Goal: Navigation & Orientation: Find specific page/section

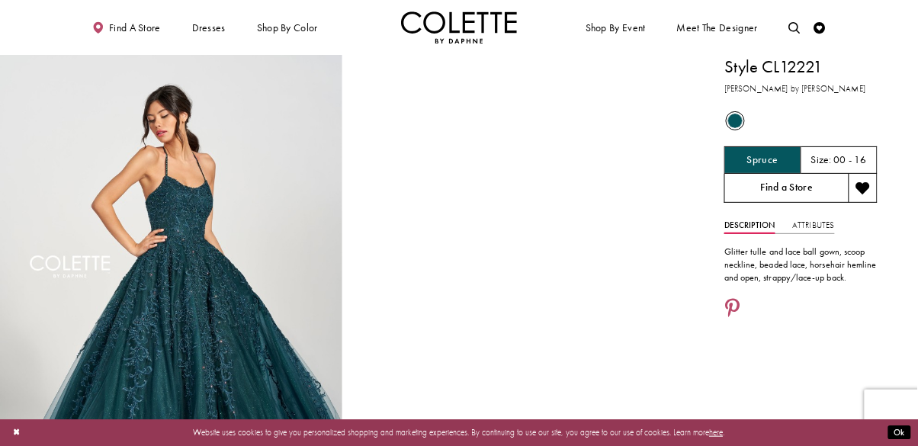
click at [810, 188] on link "Find a Store" at bounding box center [786, 188] width 124 height 29
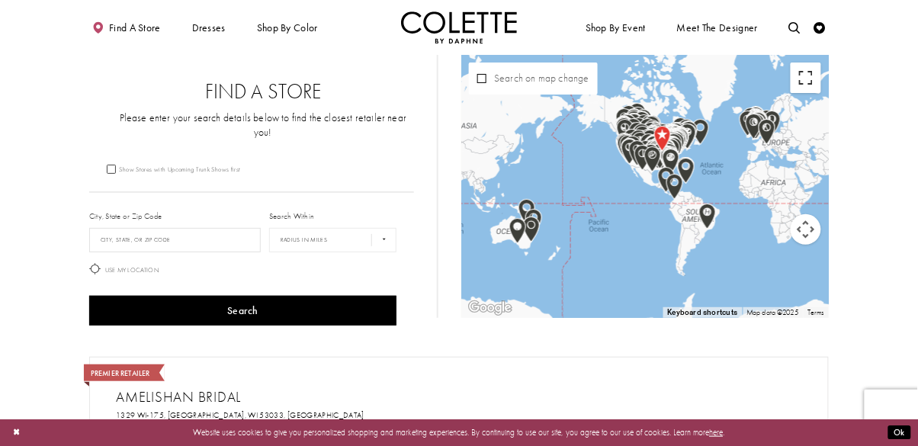
click at [804, 85] on button "Toggle fullscreen view" at bounding box center [806, 78] width 30 height 30
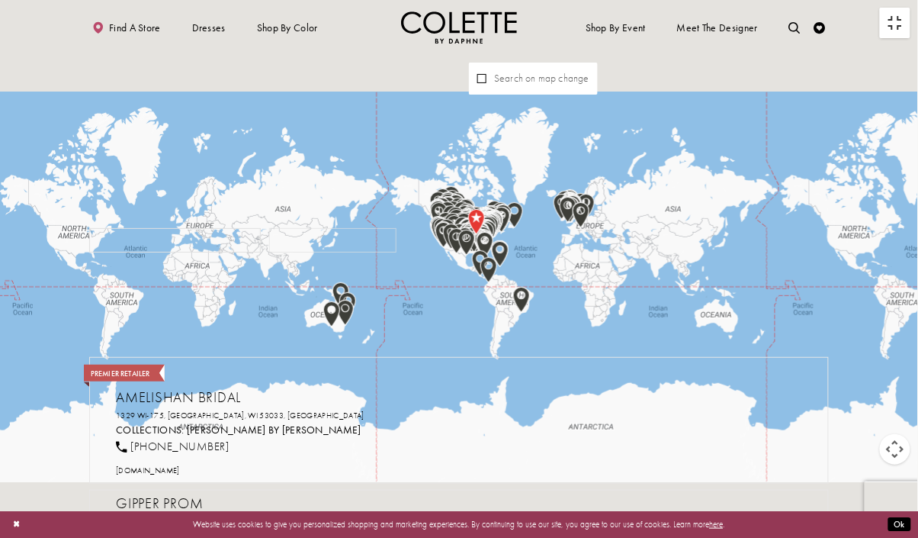
click at [899, 33] on button "Toggle fullscreen view" at bounding box center [895, 23] width 30 height 30
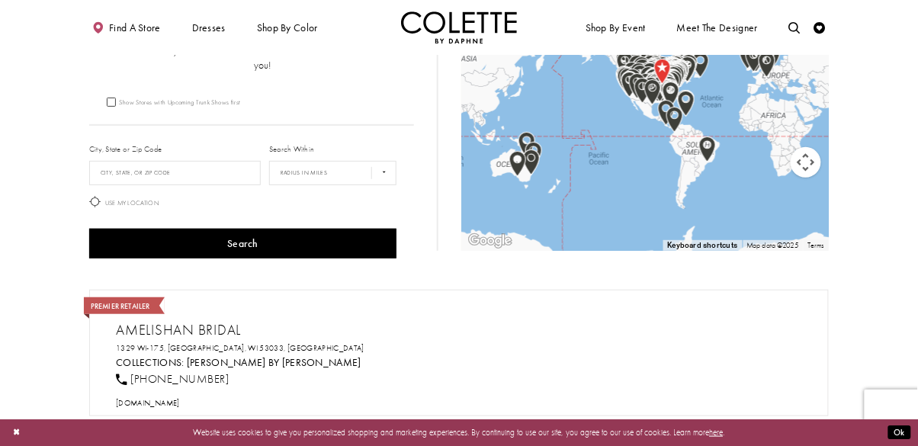
scroll to position [66, 0]
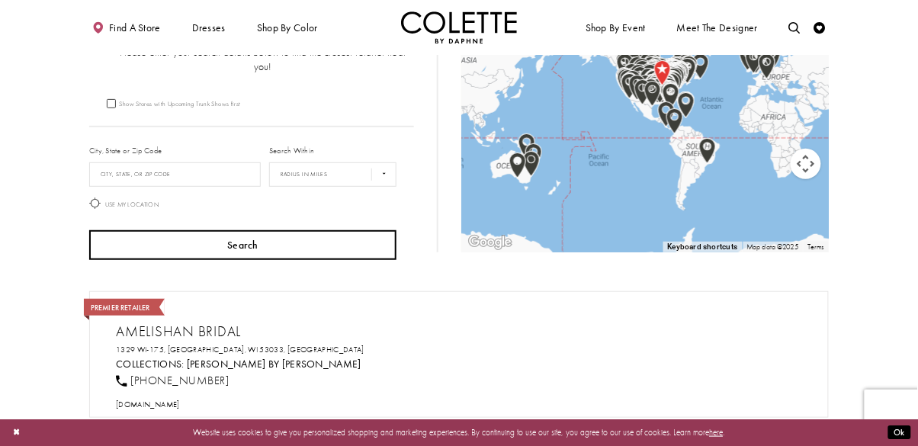
click at [133, 230] on button "Search" at bounding box center [242, 245] width 307 height 30
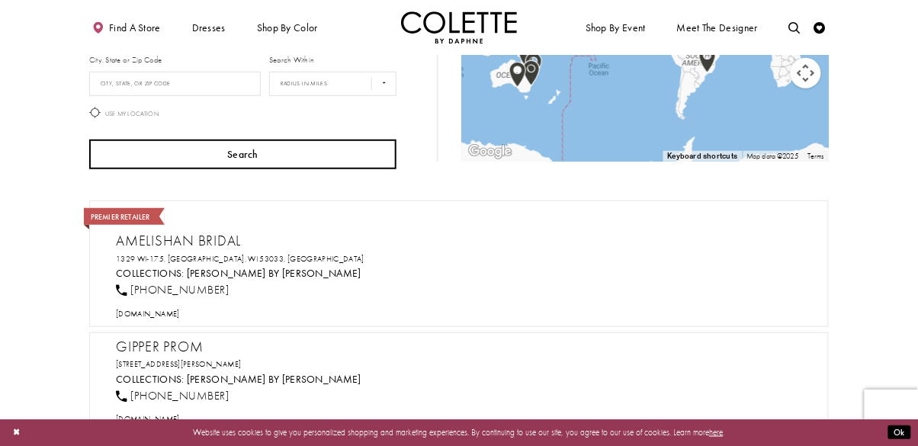
scroll to position [157, 0]
click at [120, 140] on button "Search" at bounding box center [242, 154] width 307 height 30
click at [103, 139] on button "Search" at bounding box center [242, 154] width 307 height 30
click at [111, 139] on button "Search" at bounding box center [242, 154] width 307 height 30
click at [114, 139] on button "Search" at bounding box center [242, 154] width 307 height 30
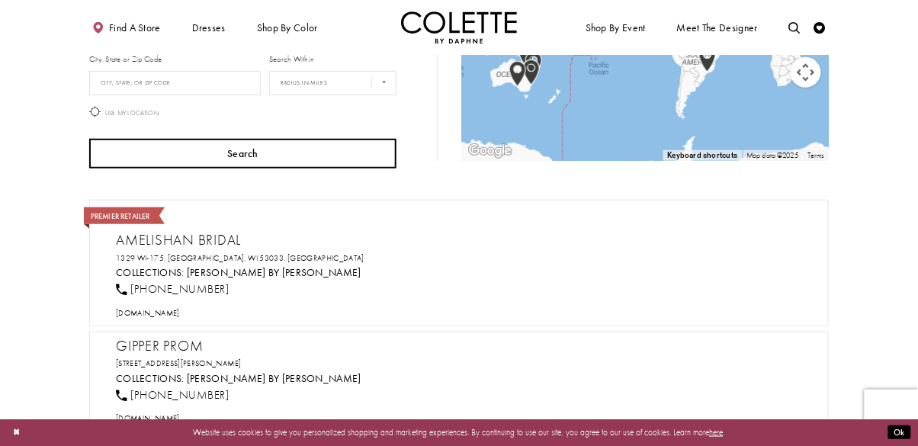
click at [108, 141] on button "Search" at bounding box center [242, 154] width 307 height 30
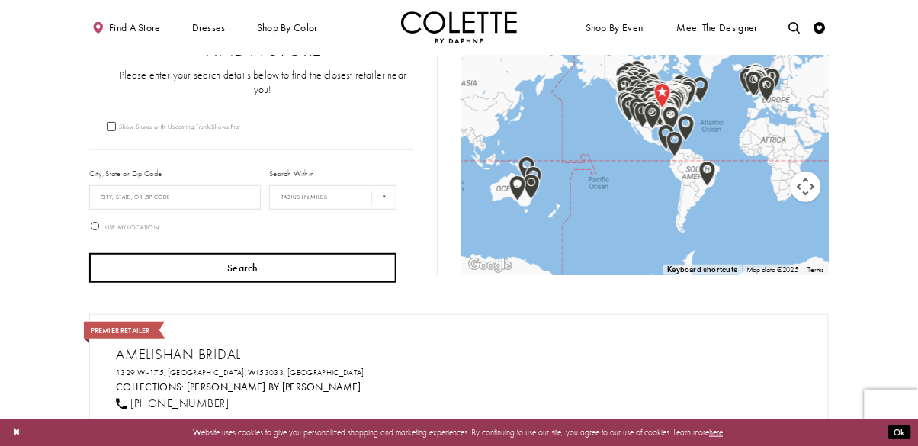
scroll to position [41, 0]
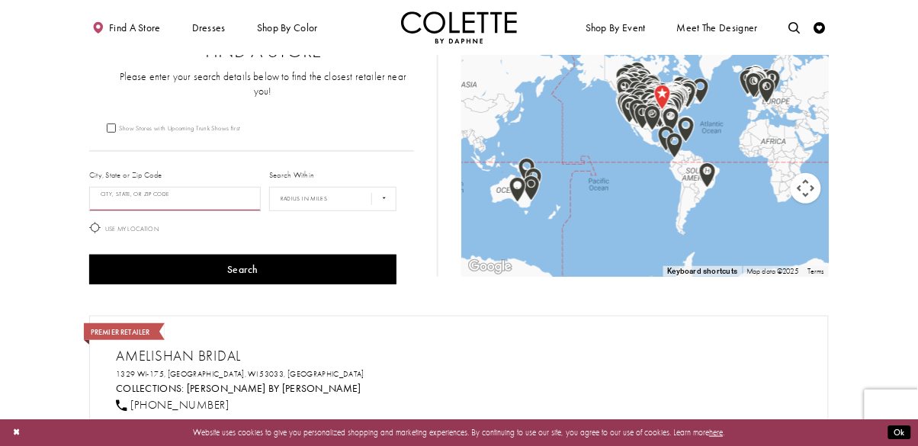
click at [106, 195] on input "City, State, or ZIP Code" at bounding box center [175, 199] width 172 height 24
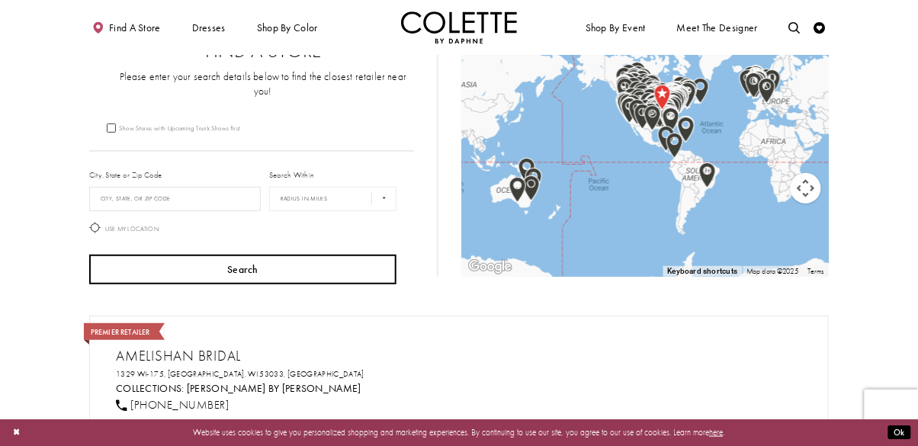
click at [134, 255] on button "Search" at bounding box center [242, 270] width 307 height 30
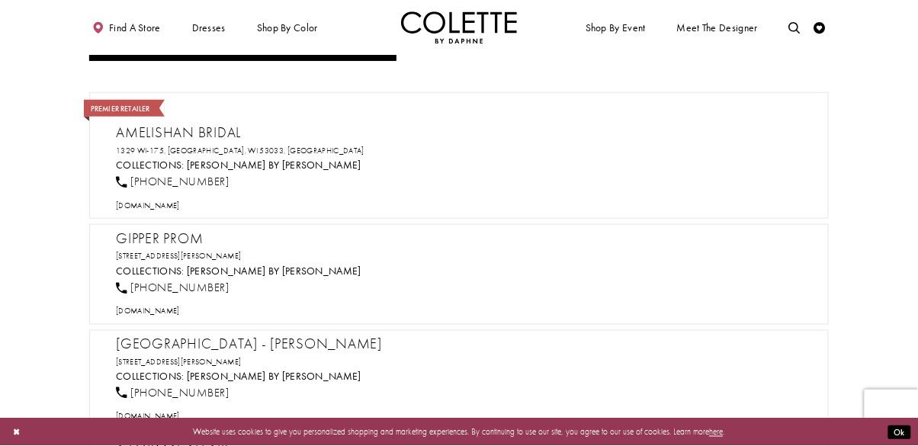
scroll to position [0, 0]
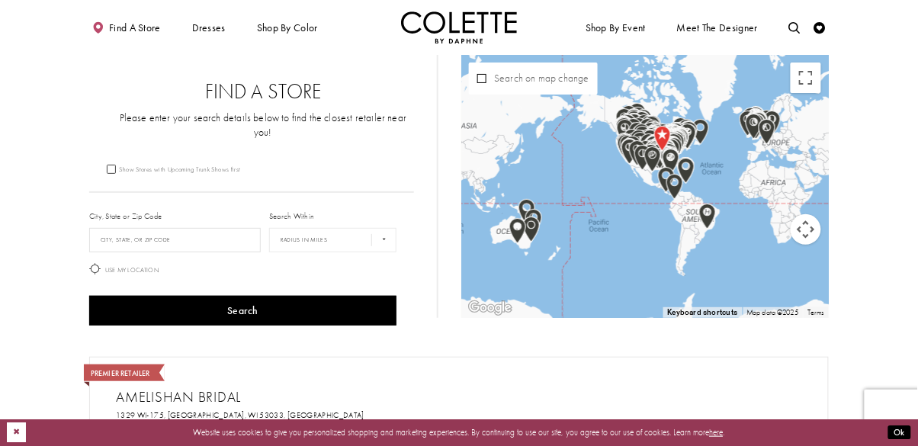
click at [16, 438] on button "Close Dialog" at bounding box center [16, 432] width 19 height 21
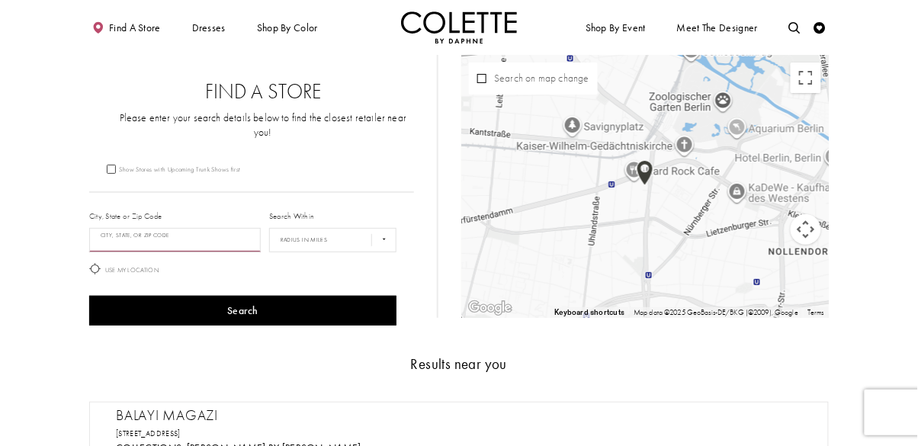
click at [121, 228] on input "City, State, or ZIP Code" at bounding box center [175, 240] width 172 height 24
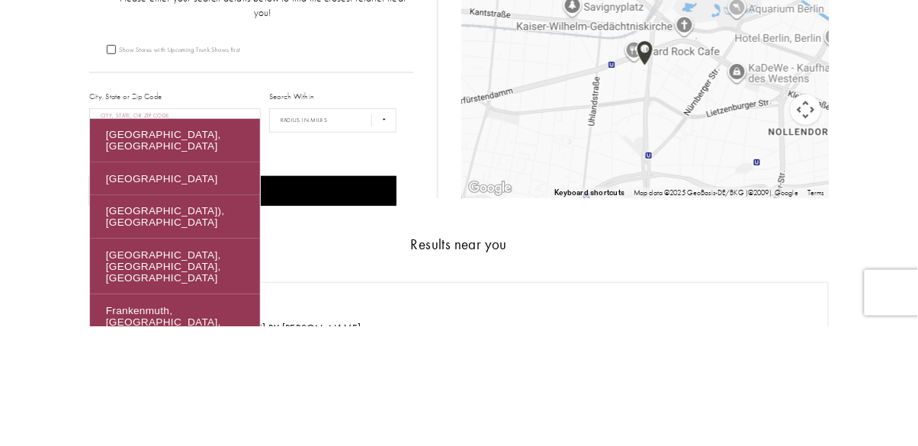
click at [140, 243] on div "Frankfurt am Main, Germany" at bounding box center [175, 261] width 170 height 44
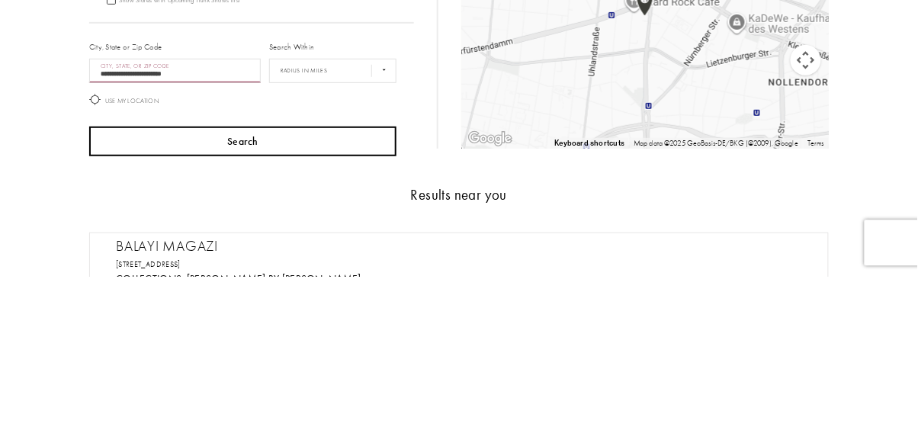
click at [116, 296] on button "Search" at bounding box center [242, 311] width 307 height 30
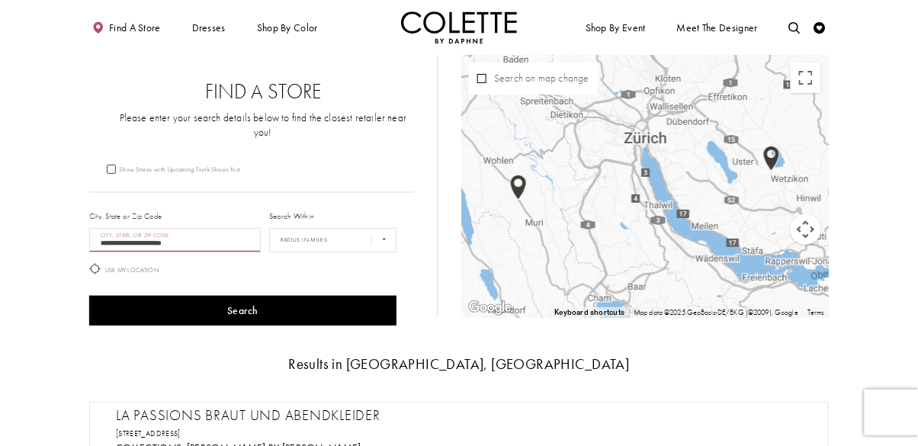
click at [147, 228] on input "**********" at bounding box center [175, 240] width 172 height 24
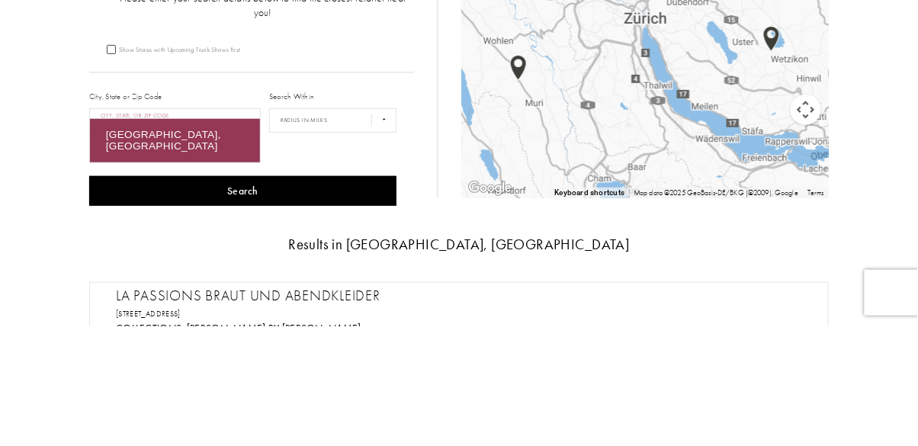
click at [192, 229] on input "**********" at bounding box center [175, 240] width 172 height 24
click at [160, 228] on input "**********" at bounding box center [175, 240] width 172 height 24
click at [97, 252] on div "Frankfurt am Main, Germany" at bounding box center [175, 261] width 170 height 44
click at [146, 229] on input "**********" at bounding box center [175, 240] width 172 height 24
click at [163, 233] on input "**********" at bounding box center [175, 240] width 172 height 24
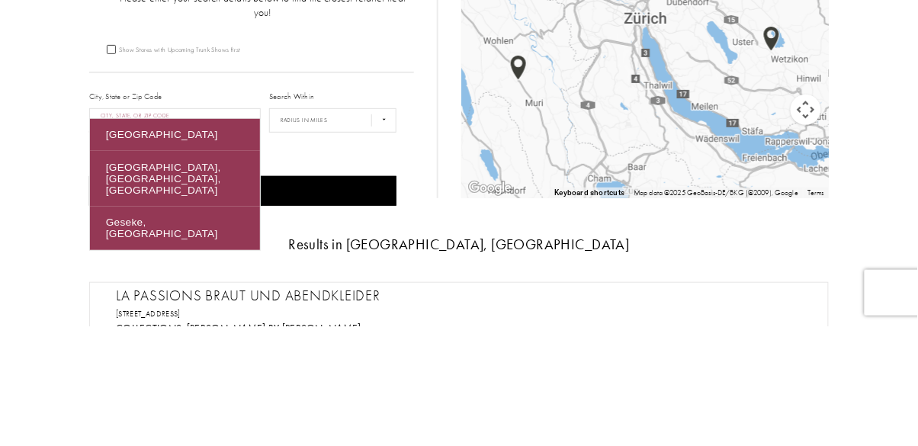
type input "*******"
click at [34, 226] on section "Find a Store Please enter your search details below to find the closest retaile…" at bounding box center [459, 345] width 918 height 581
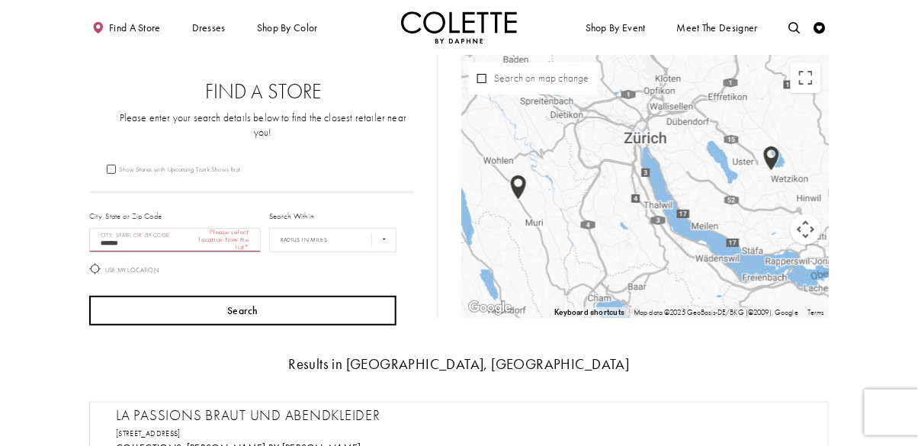
click at [138, 297] on button "Search" at bounding box center [242, 311] width 307 height 30
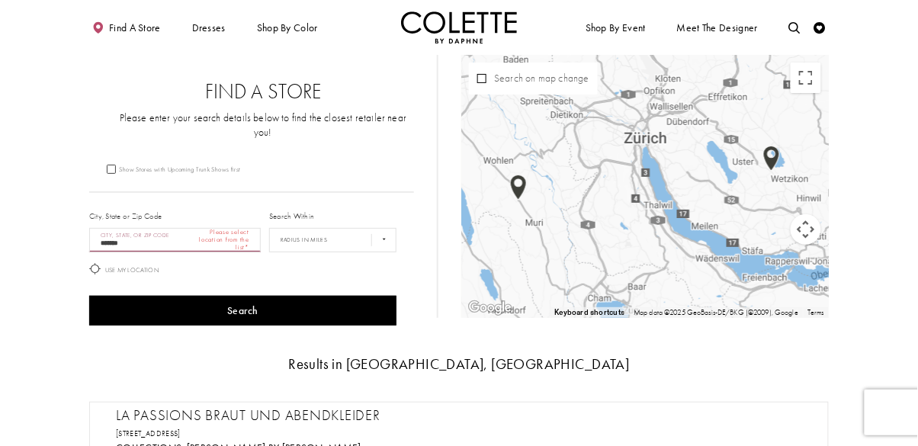
click at [136, 228] on input "*******" at bounding box center [175, 240] width 172 height 24
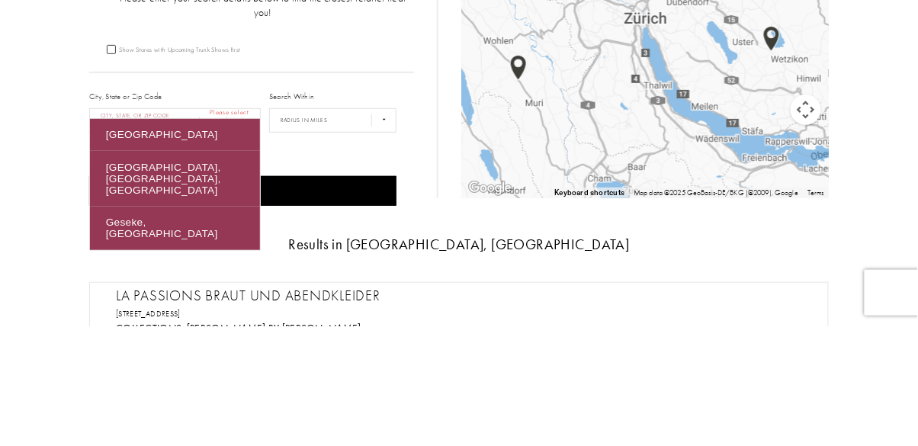
click at [110, 252] on div "Germany" at bounding box center [175, 255] width 170 height 32
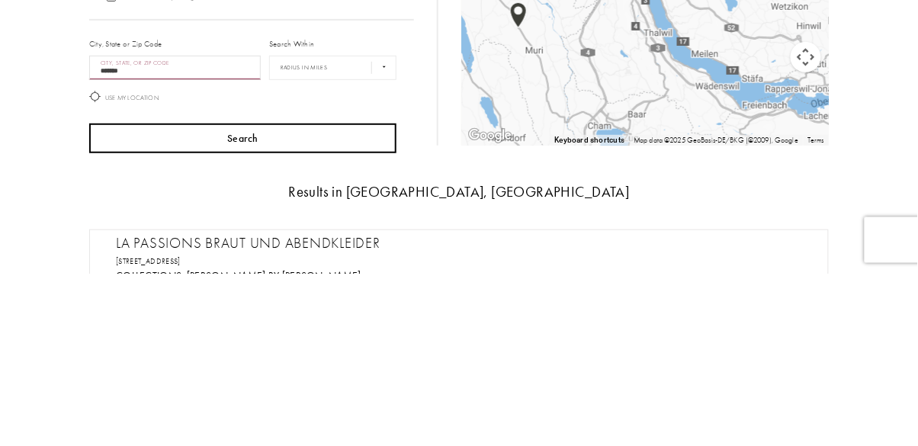
click at [127, 296] on button "Search" at bounding box center [242, 311] width 307 height 30
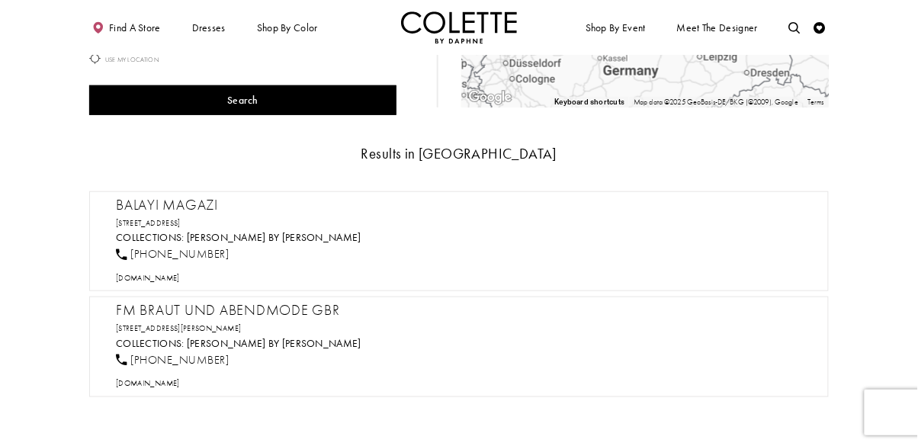
scroll to position [217, 0]
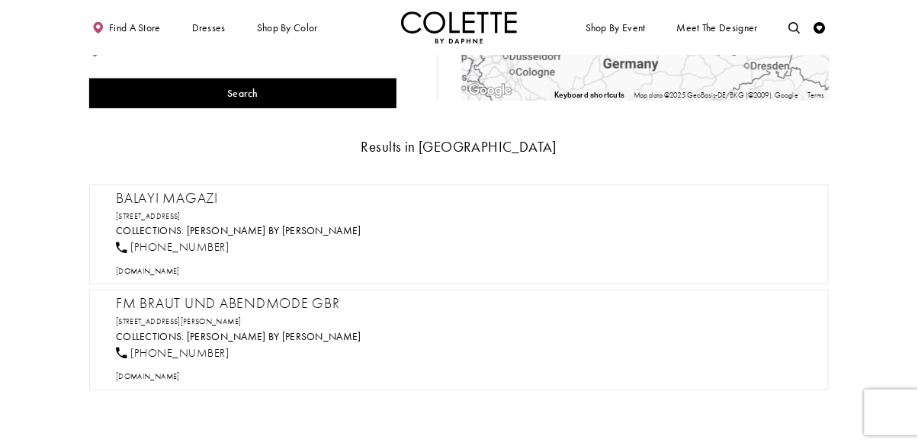
click at [131, 190] on h2 "Balayi Magazi" at bounding box center [465, 199] width 698 height 18
click at [137, 185] on div "Balayi Magazi Joachimsthaler Str. 10-12, 10719 Berlin, Germany Collections: Col…" at bounding box center [459, 235] width 740 height 100
click at [138, 170] on div "Results in Germany Balayi Magazi Joachimsthaler Str. 10-12, 10719 Berlin, Germa…" at bounding box center [459, 266] width 740 height 253
click at [143, 266] on span "balayi-brautmoden.de" at bounding box center [148, 271] width 64 height 10
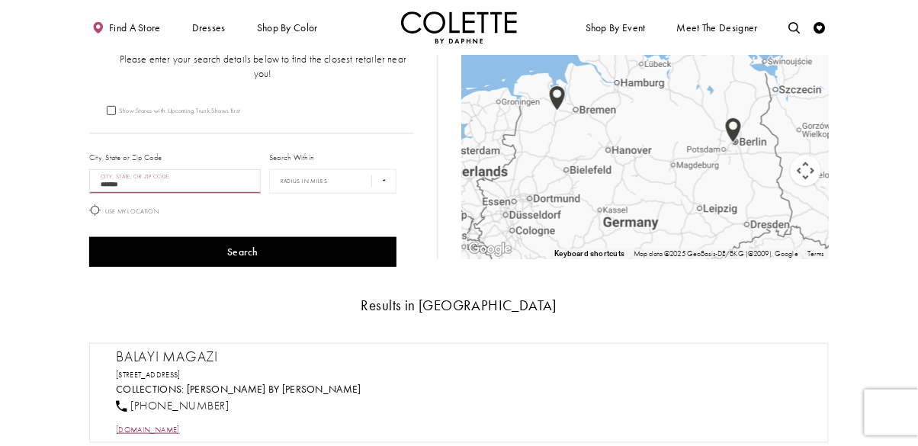
scroll to position [0, 0]
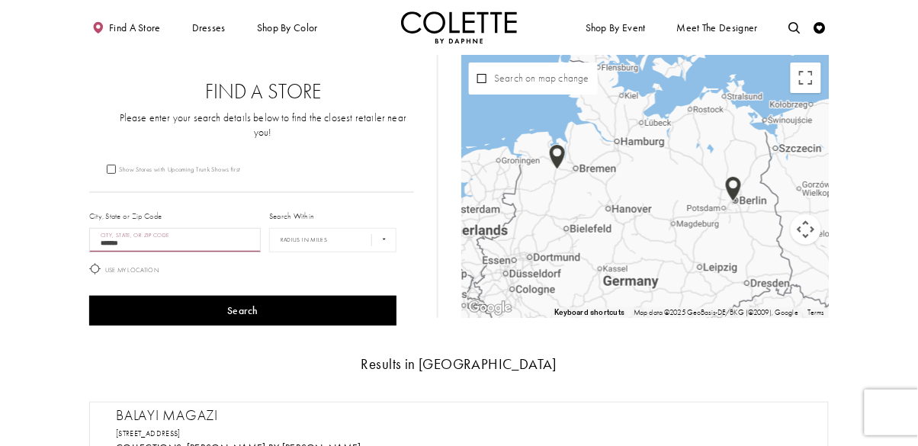
scroll to position [41, 0]
